Goal: Task Accomplishment & Management: Manage account settings

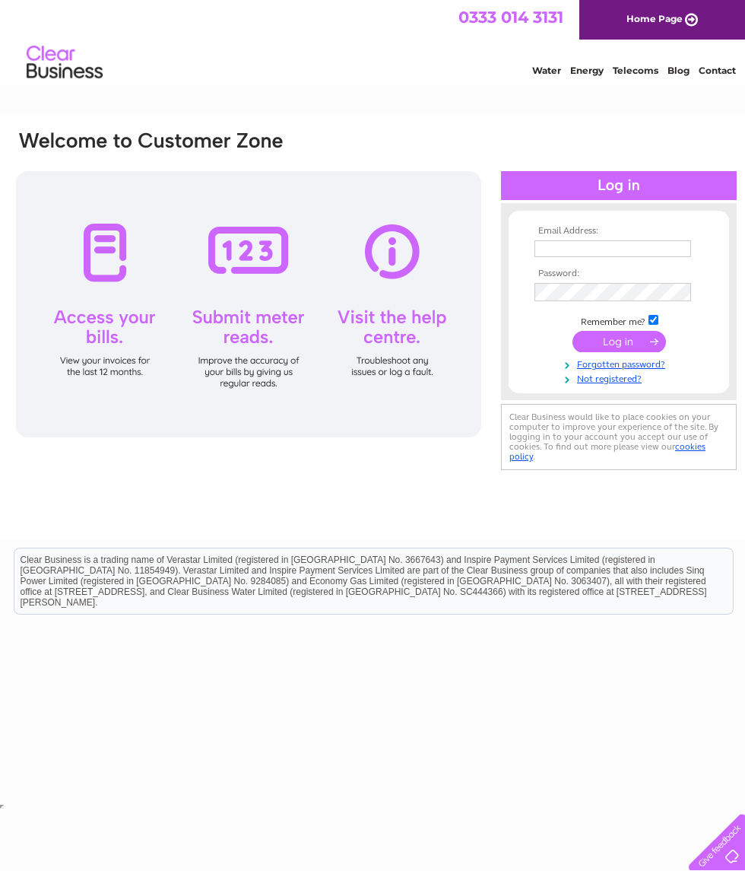
click at [609, 256] on input "text" at bounding box center [613, 248] width 157 height 17
click at [622, 349] on input "submit" at bounding box center [620, 342] width 94 height 21
type input "number66.unionstreet@outlook.com"
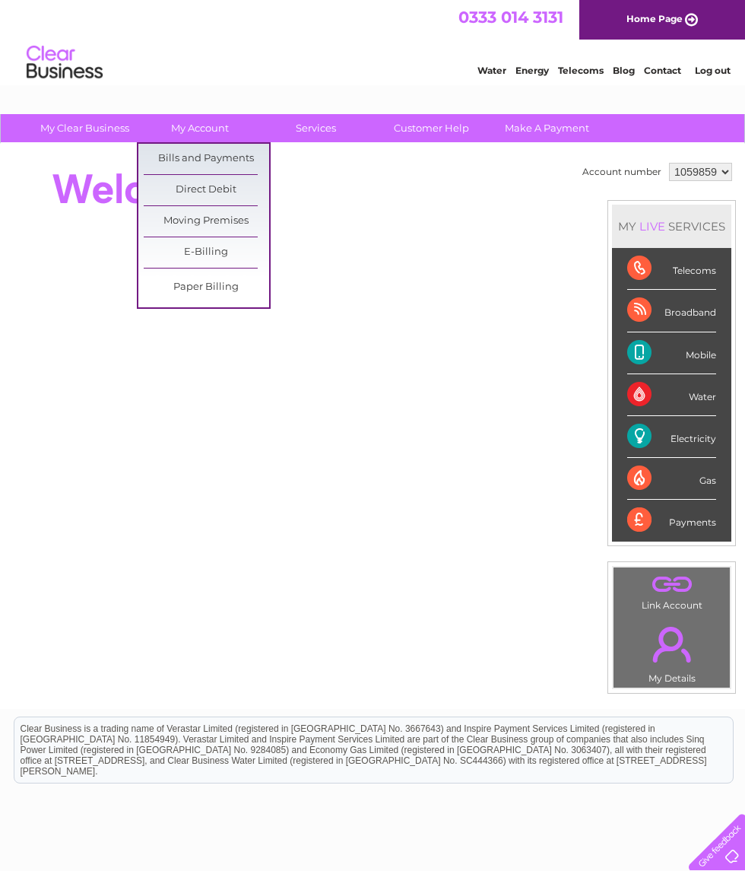
click at [228, 193] on link "Direct Debit" at bounding box center [207, 190] width 126 height 30
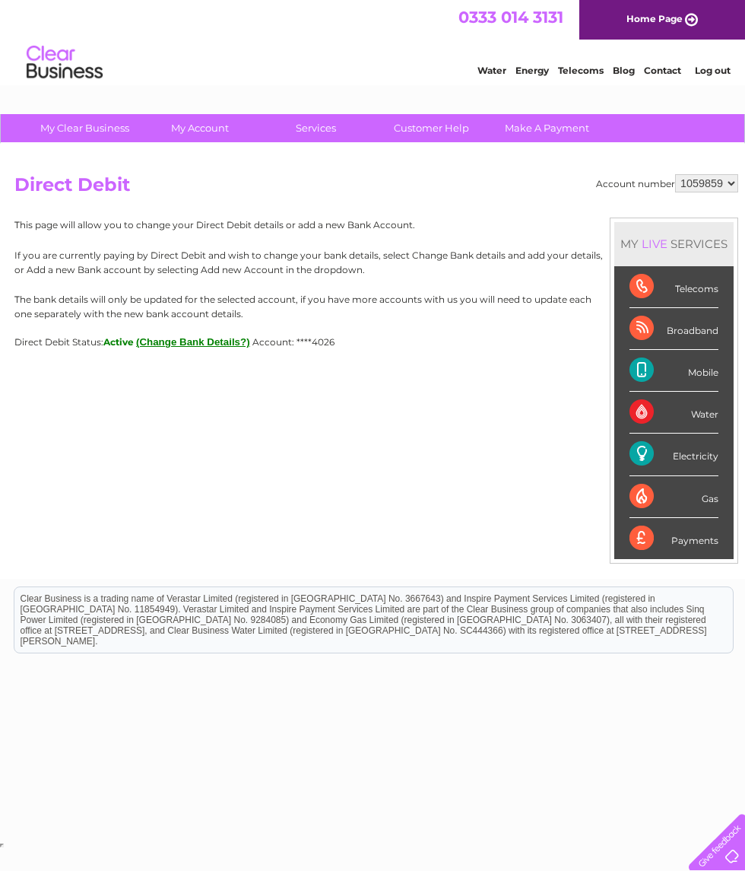
click at [198, 341] on button "(Change Bank Details?)" at bounding box center [193, 341] width 114 height 11
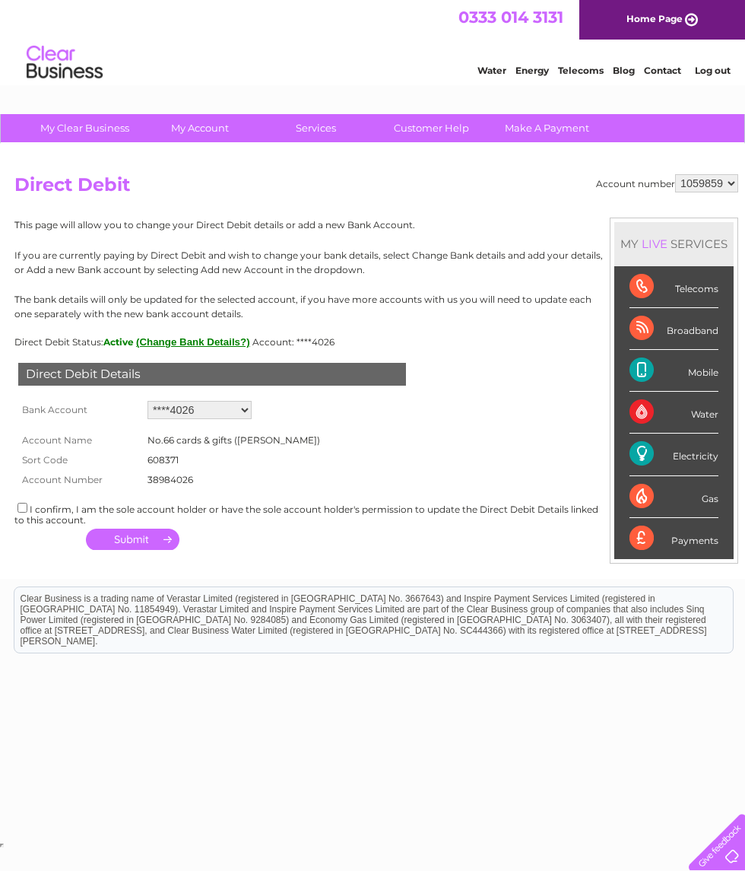
click at [11, 505] on div "Account number 1059859 Direct Debit MY LIVE SERVICES Telecoms Broadband Mobile …" at bounding box center [376, 361] width 753 height 435
click at [14, 509] on div "I confirm, I am the sole account holder or have the sole account holder's permi…" at bounding box center [376, 513] width 724 height 25
click at [26, 503] on input "checkbox" at bounding box center [22, 508] width 10 height 10
checkbox input "true"
click at [138, 540] on button "button" at bounding box center [133, 539] width 94 height 21
